Goal: Information Seeking & Learning: Learn about a topic

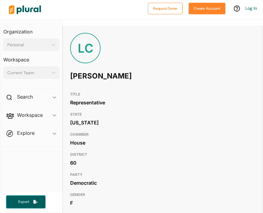
scroll to position [37, 0]
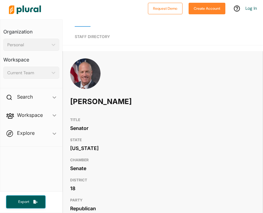
scroll to position [12, 0]
